Goal: Answer question/provide support

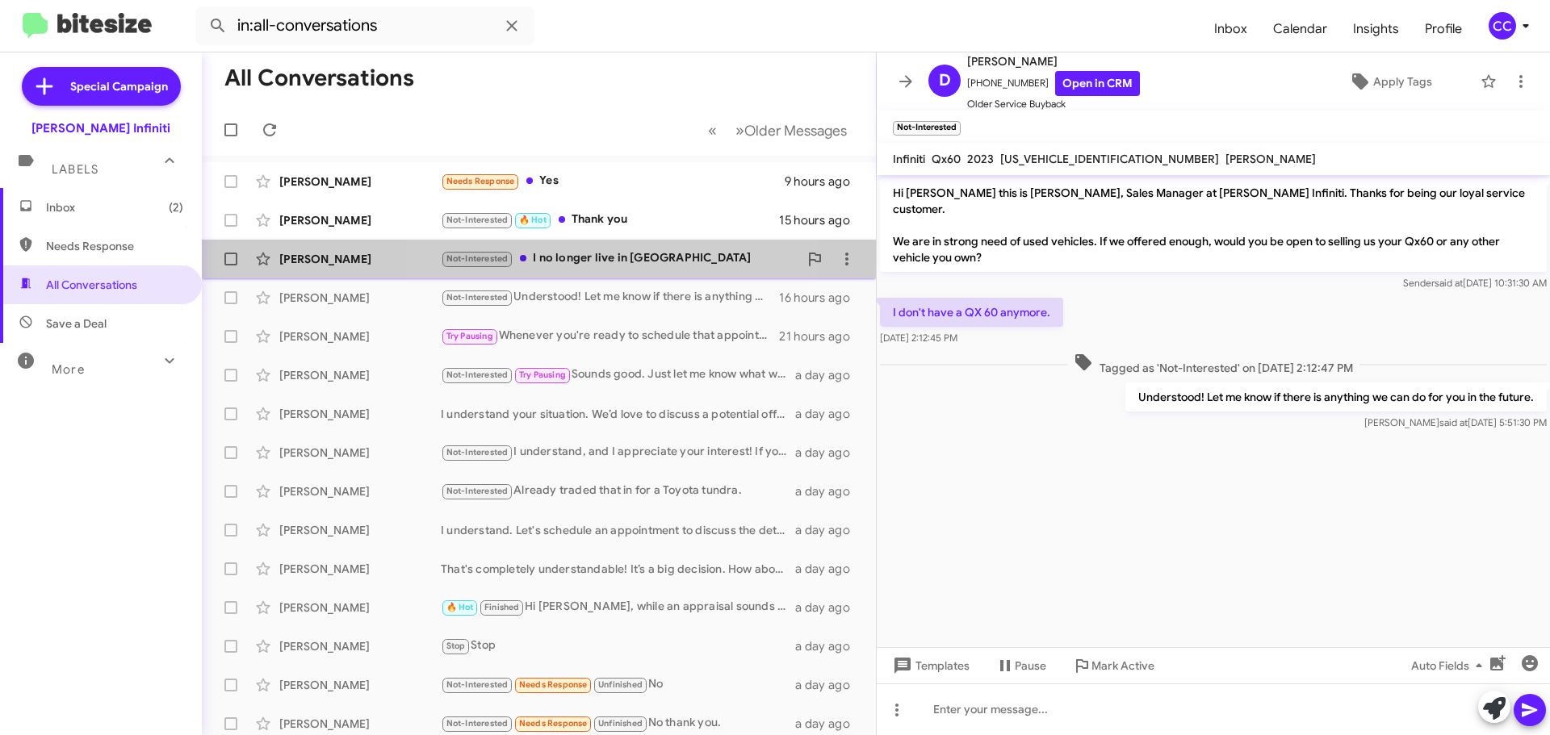
click at [599, 253] on div "Not-Interested I no longer live in [GEOGRAPHIC_DATA]" at bounding box center [620, 258] width 358 height 19
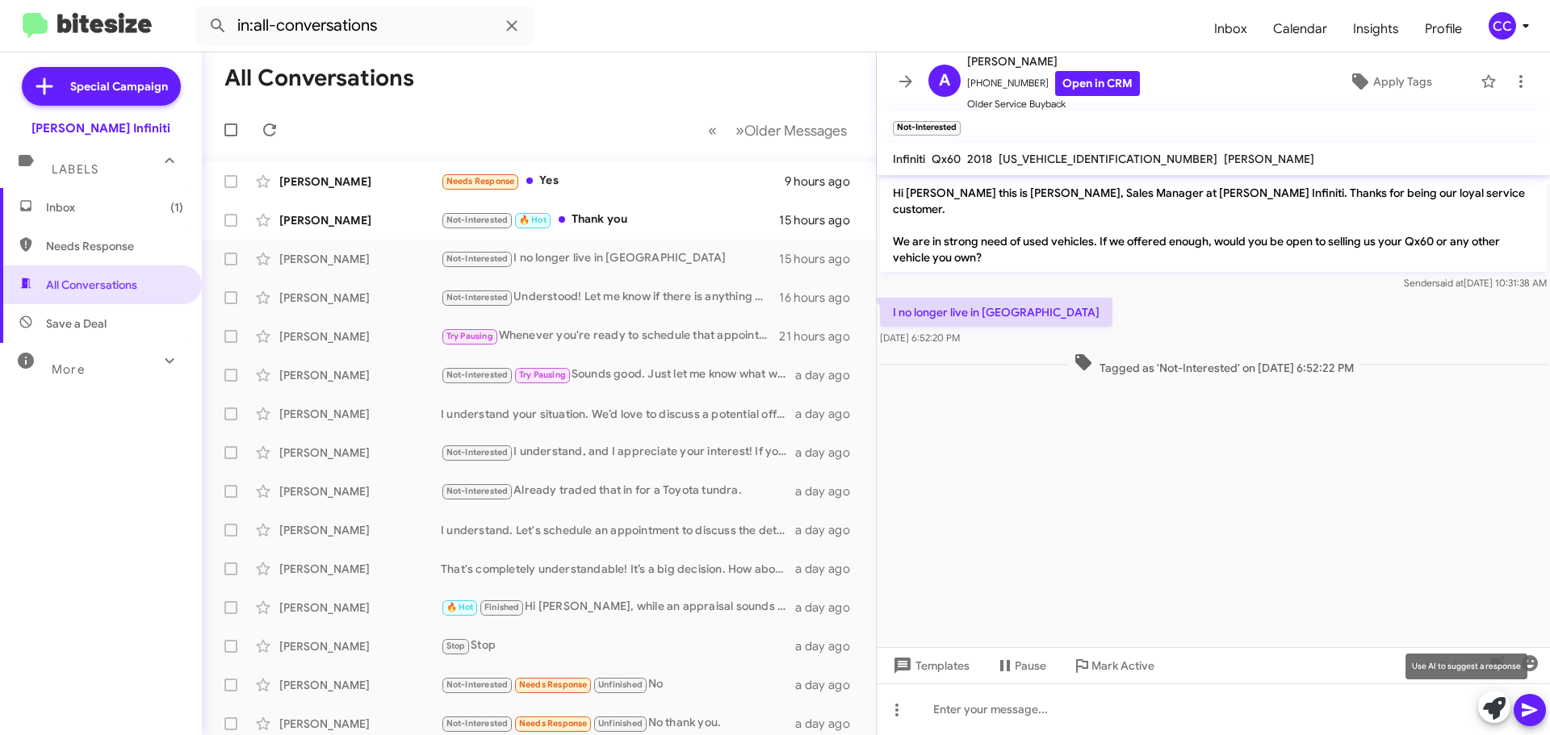
click at [1485, 710] on icon at bounding box center [1494, 708] width 23 height 23
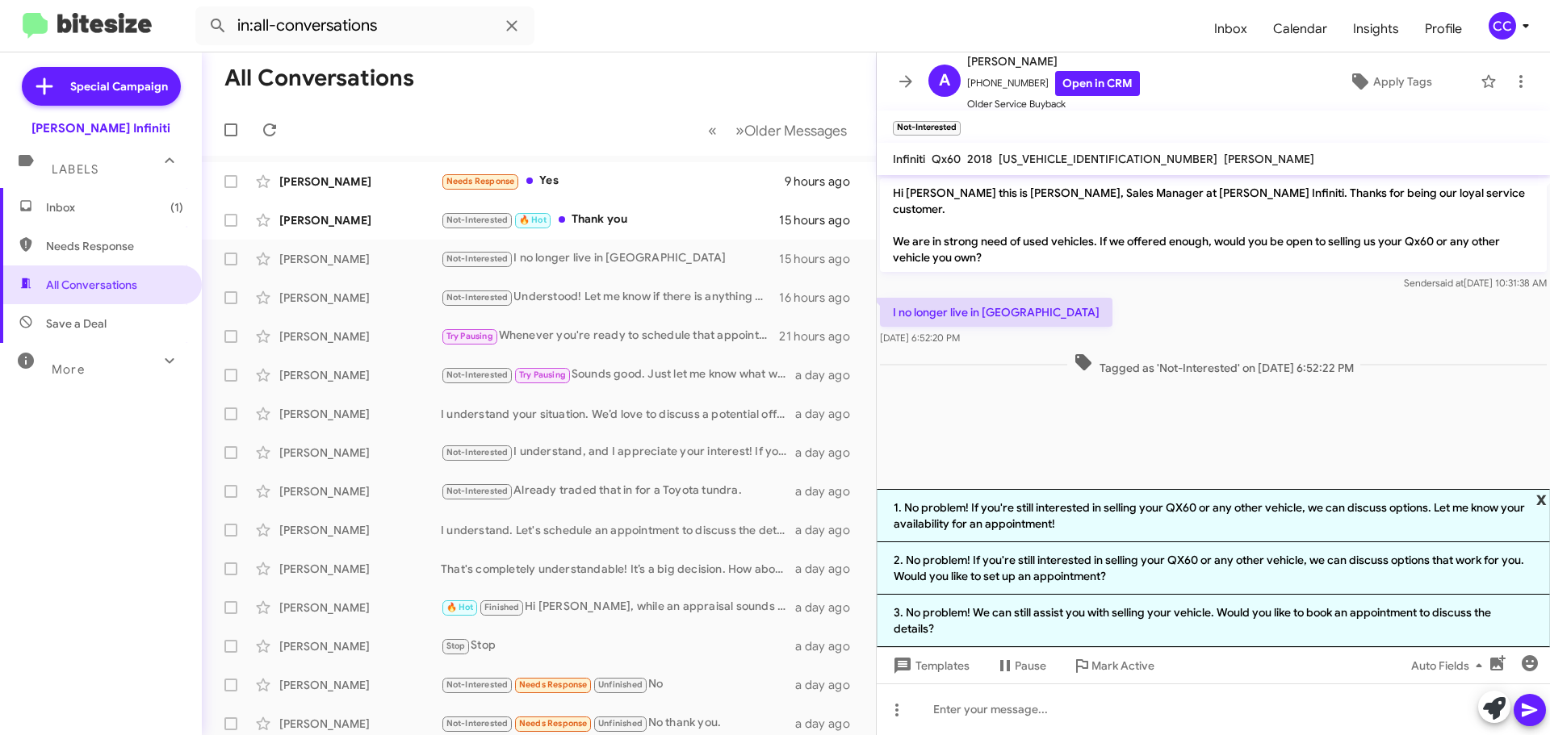
click at [1542, 501] on span "x" at bounding box center [1541, 498] width 10 height 19
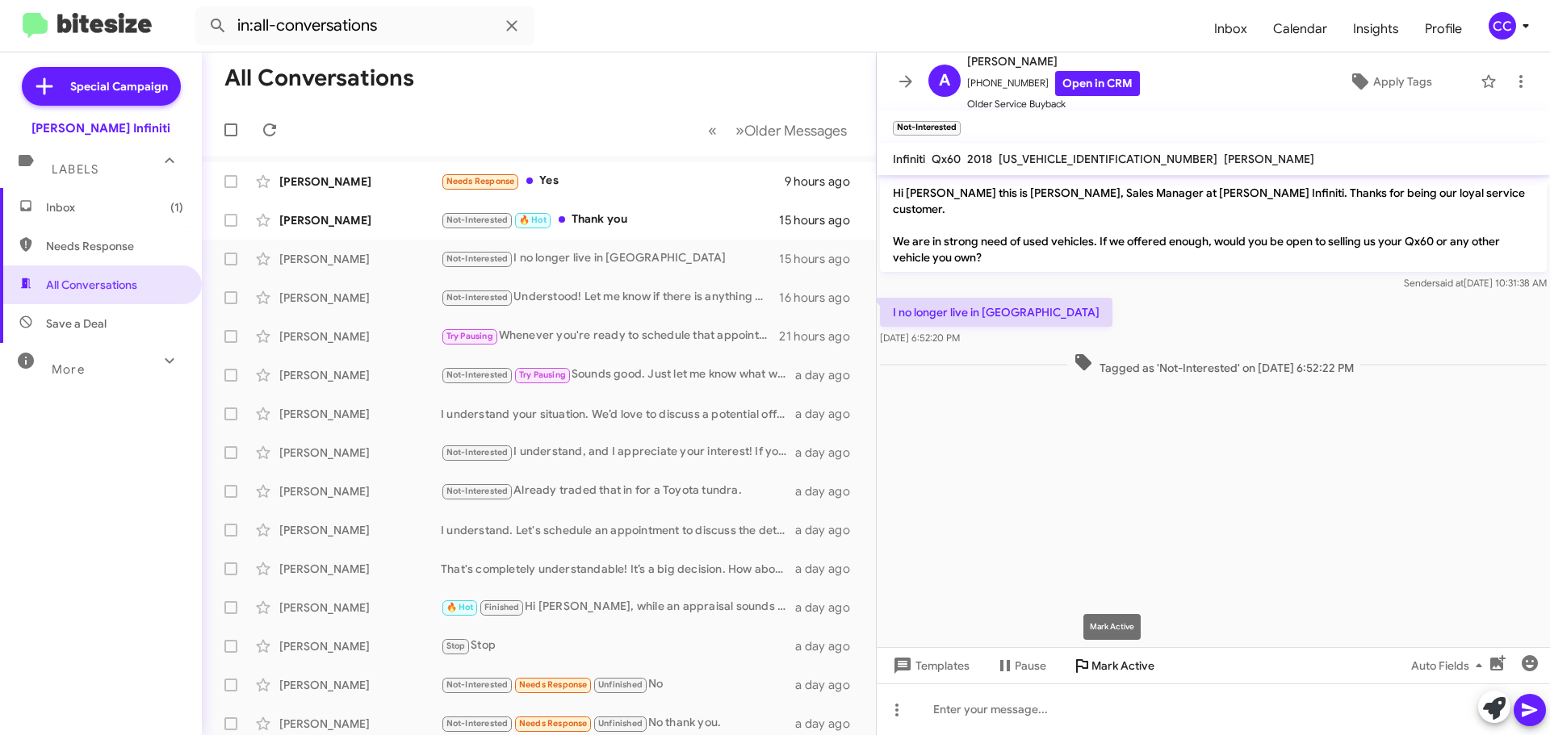
click at [1090, 665] on icon at bounding box center [1081, 665] width 19 height 19
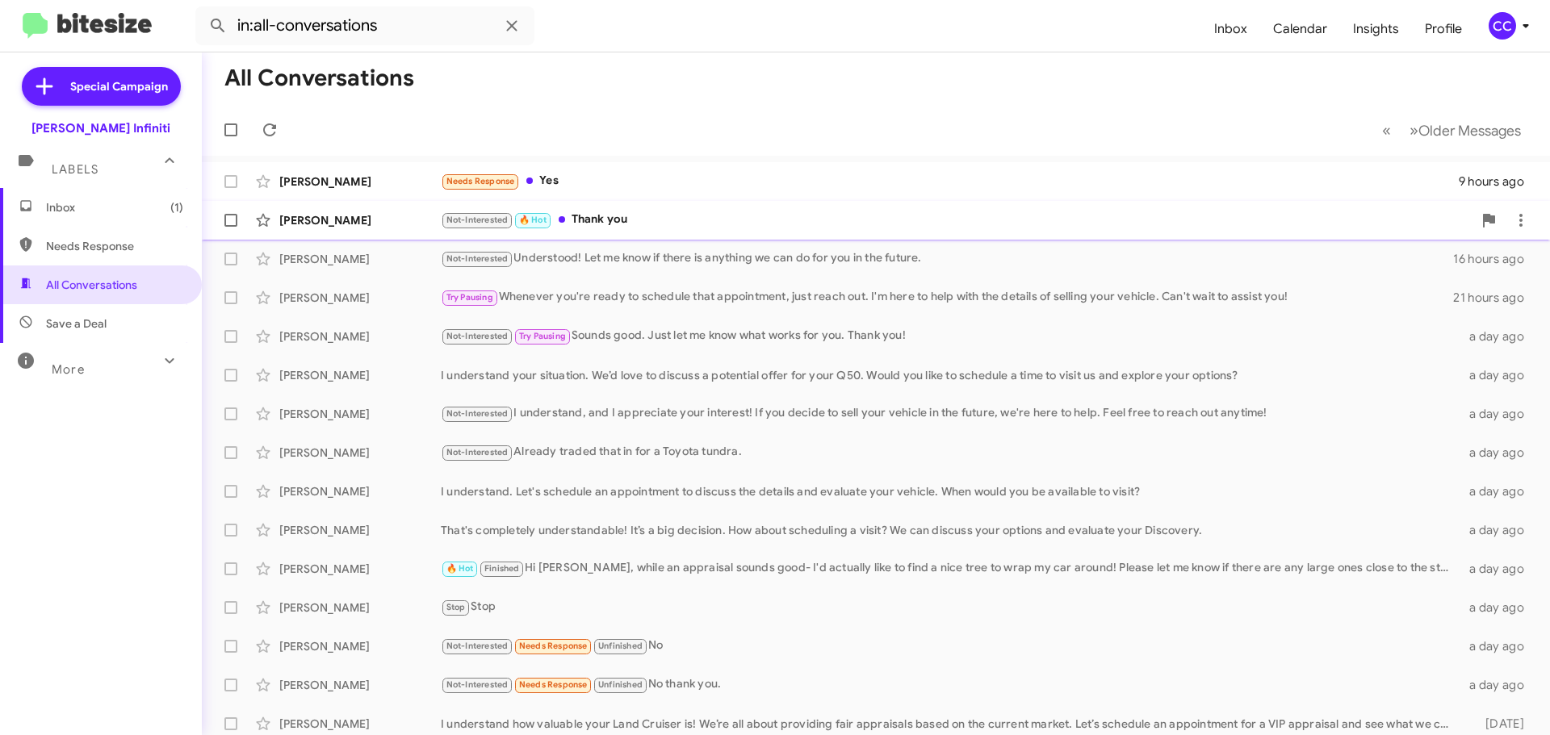
click at [625, 221] on div "Not-Interested 🔥 Hot Thank you" at bounding box center [957, 220] width 1032 height 19
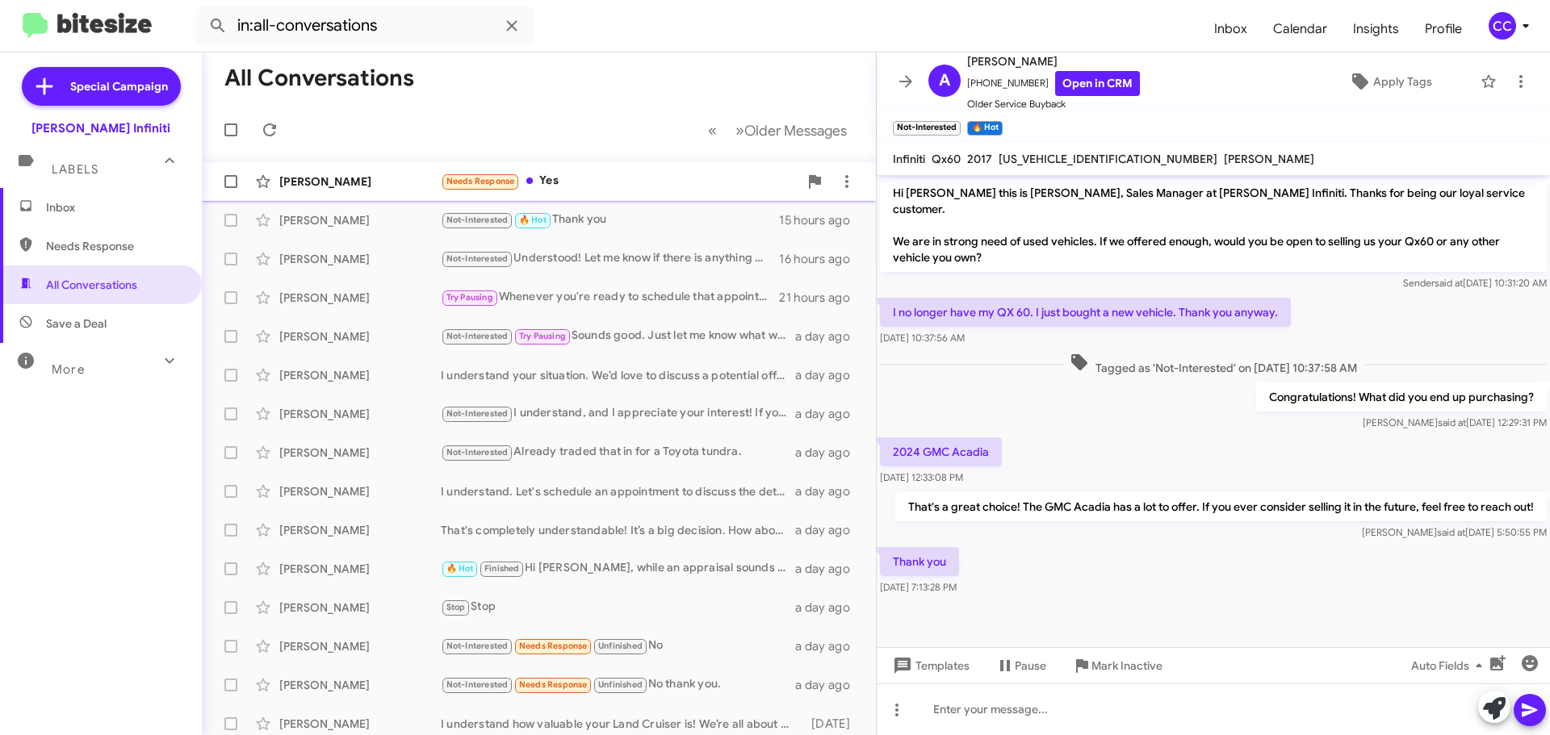
click at [553, 177] on div "Needs Response Yes" at bounding box center [620, 181] width 358 height 19
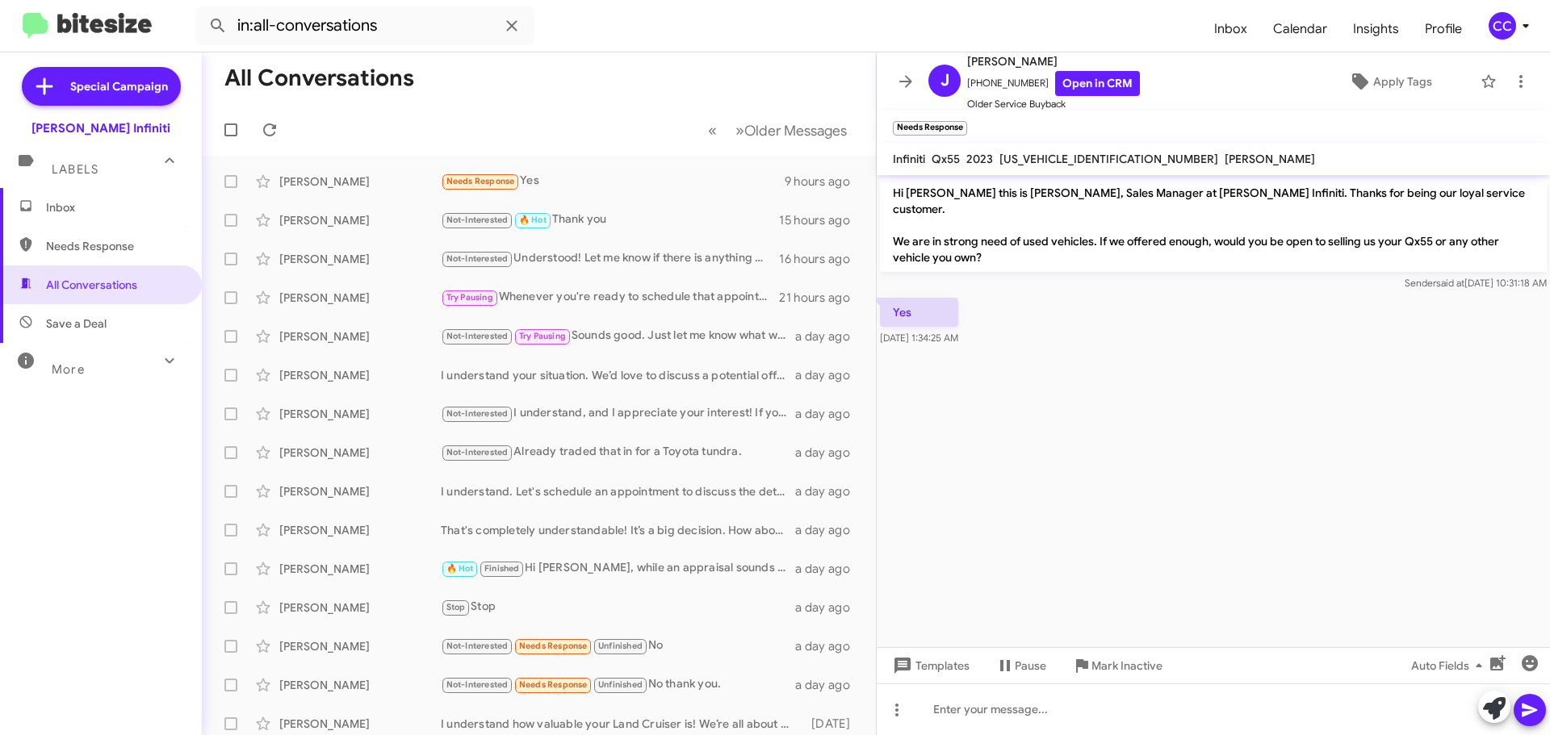
click at [66, 215] on span "Inbox" at bounding box center [114, 207] width 137 height 16
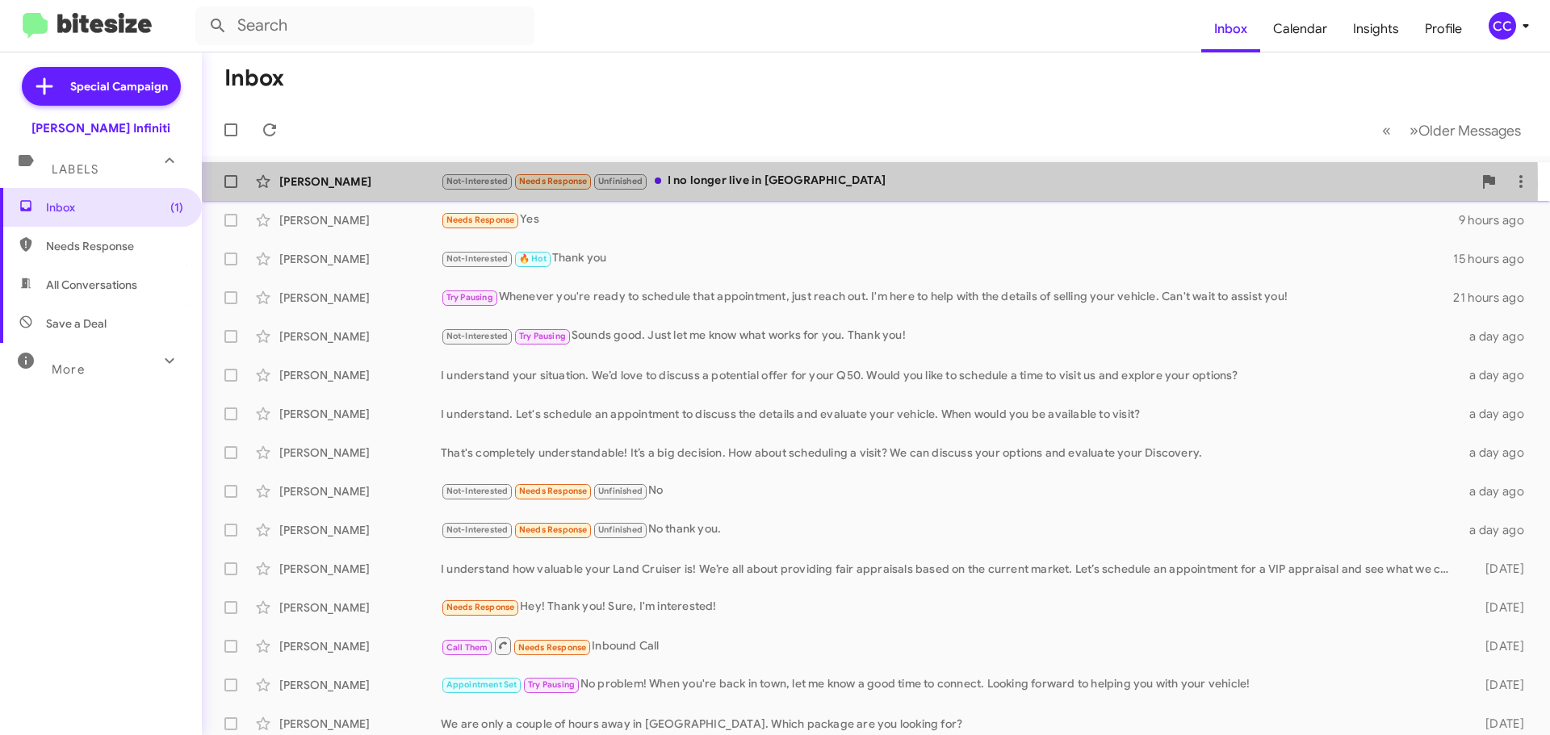
click at [668, 185] on div "Not-Interested Needs Response Unfinished I no longer live in [GEOGRAPHIC_DATA]" at bounding box center [957, 181] width 1032 height 19
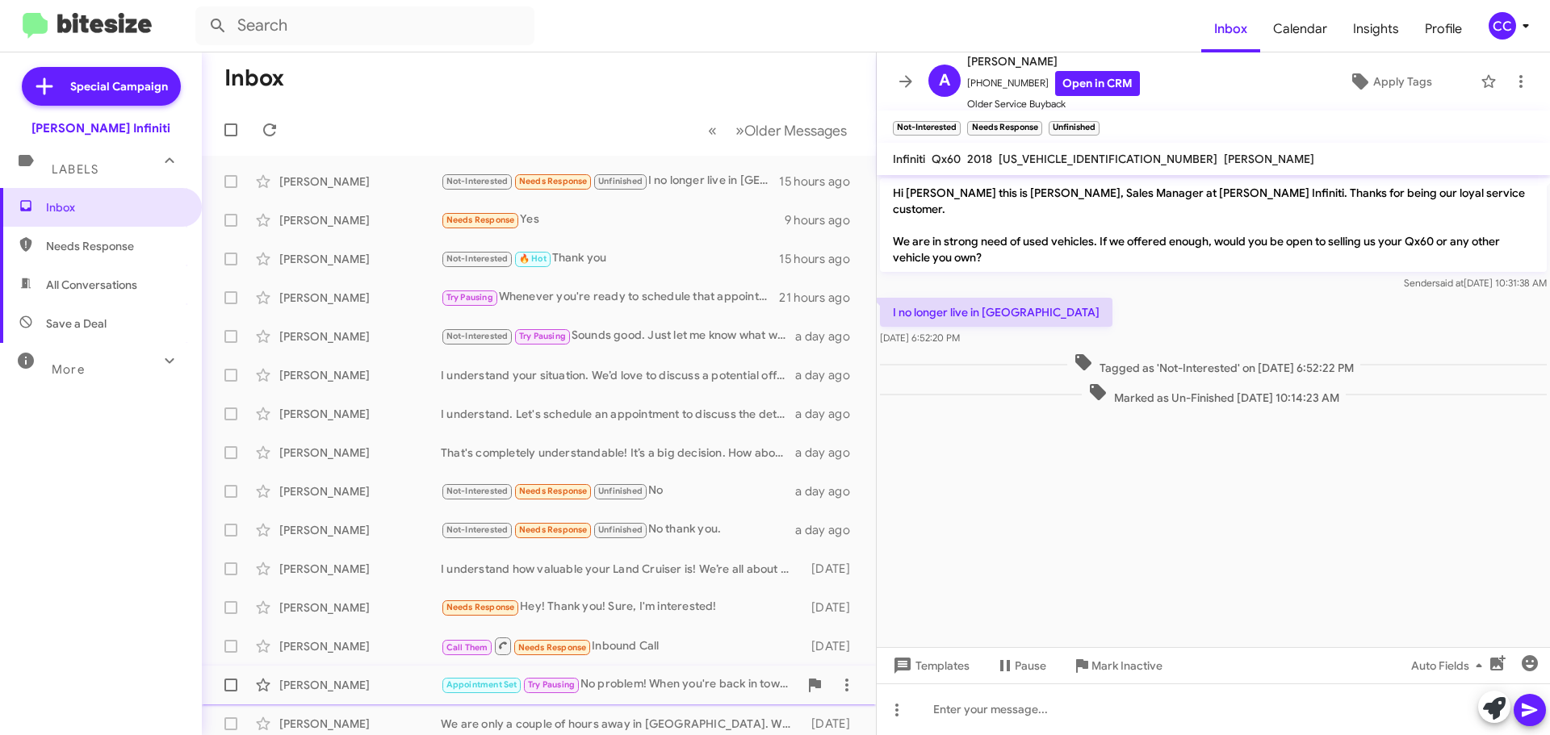
click at [1137, 672] on span "Mark Inactive" at bounding box center [1126, 665] width 71 height 29
